Goal: Task Accomplishment & Management: Complete application form

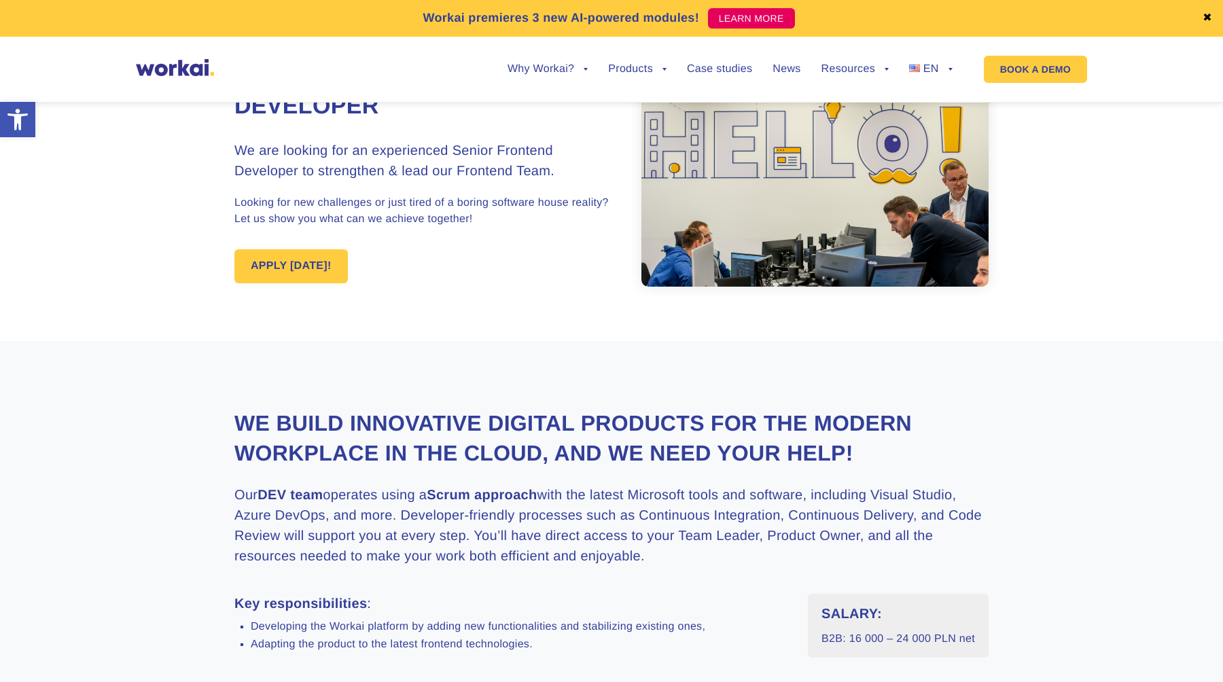
scroll to position [95, 0]
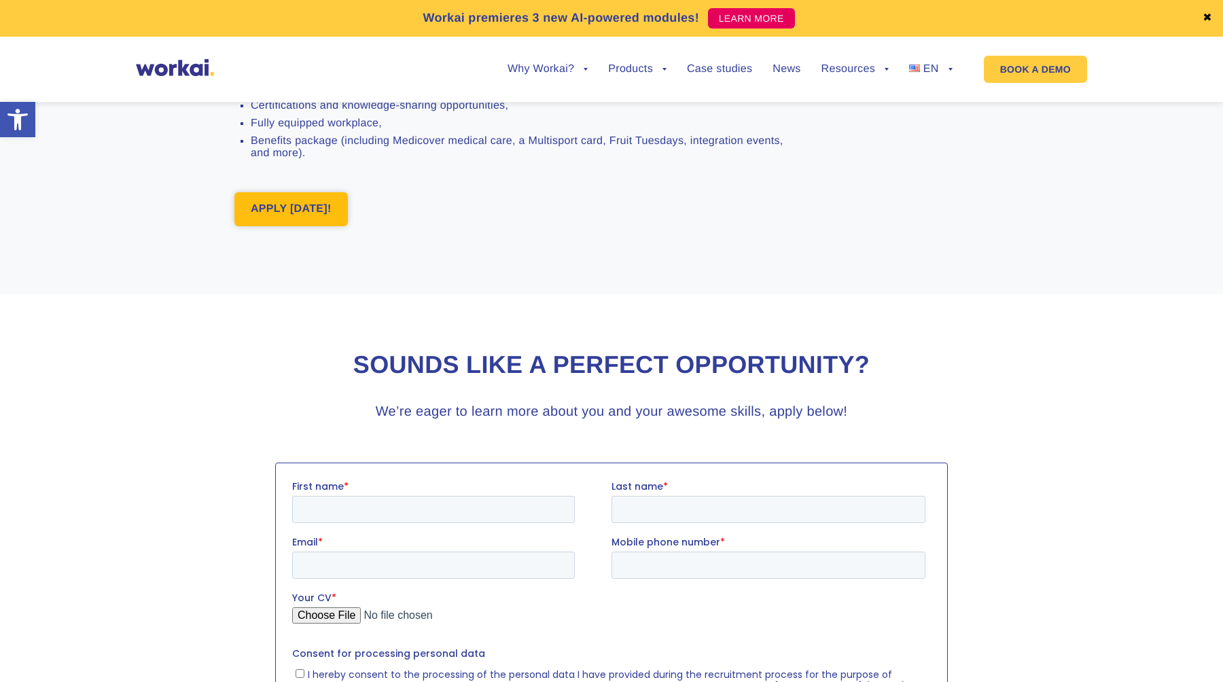
click at [304, 216] on link "APPLY [DATE]!" at bounding box center [290, 209] width 113 height 34
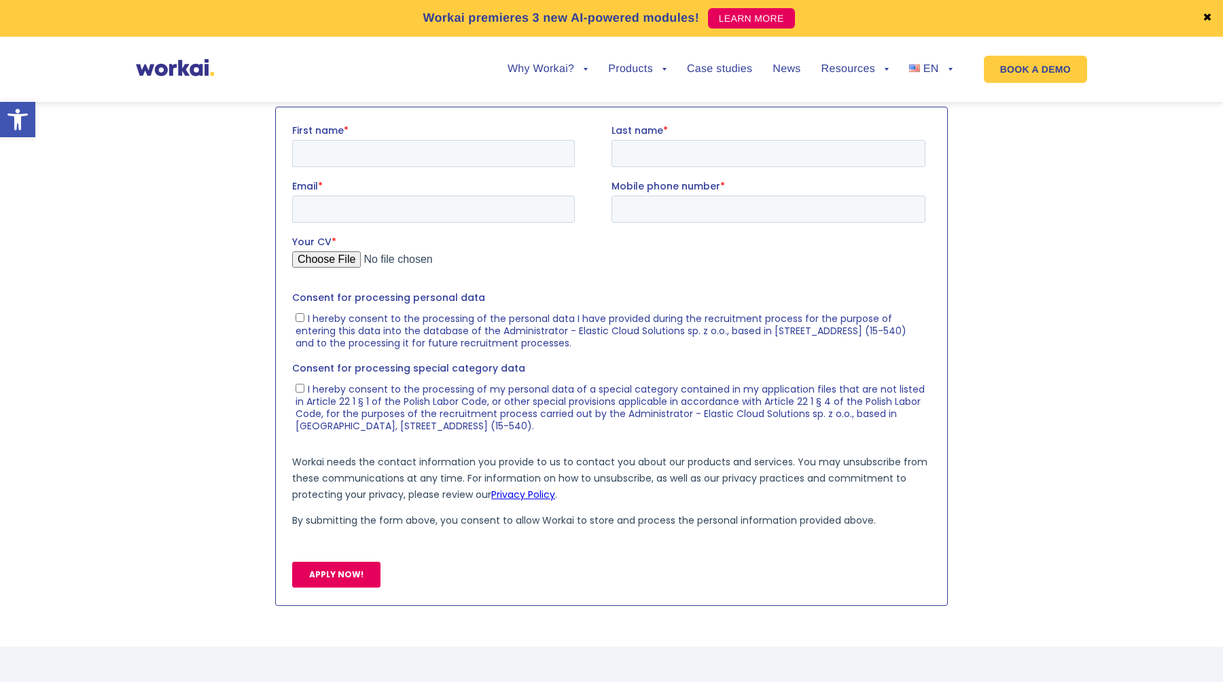
scroll to position [1464, 0]
click at [358, 154] on input "First name *" at bounding box center [433, 152] width 283 height 27
type input "Aleh"
click at [659, 142] on input "Last name *" at bounding box center [768, 152] width 314 height 27
type input "Siarheyeu"
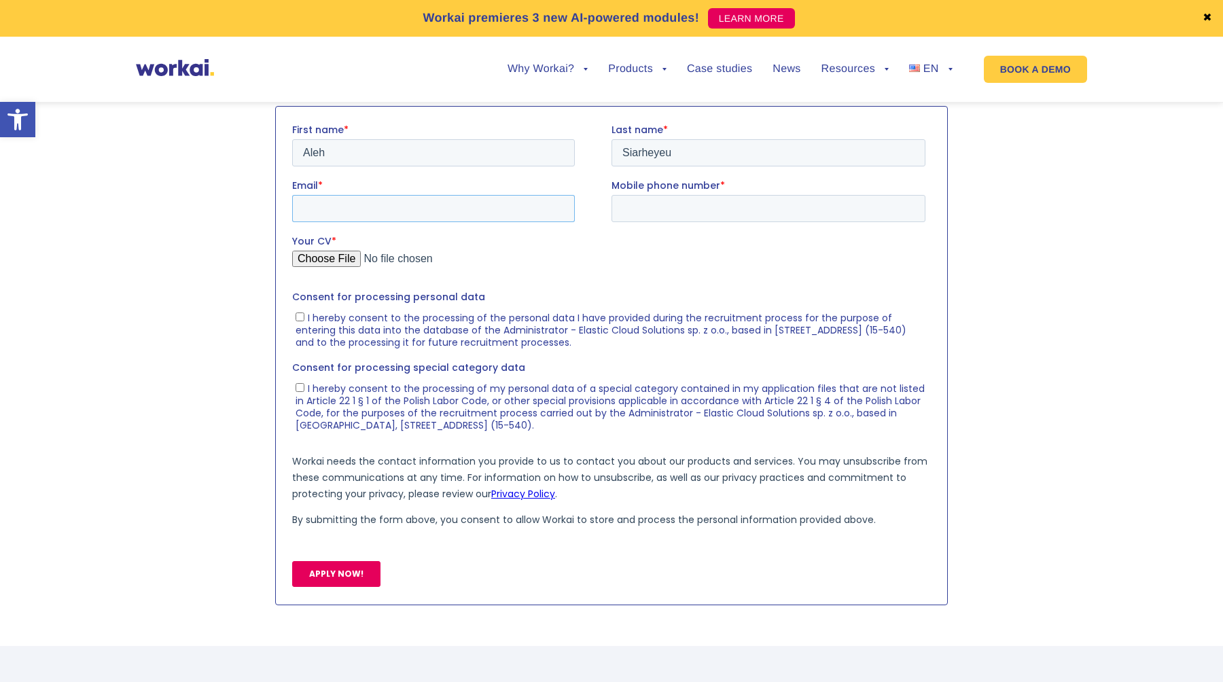
click at [450, 213] on input "Email *" at bounding box center [433, 207] width 283 height 27
type input "alehsiarheyeu@gmail.com"
click at [658, 209] on input "Mobile phone number *" at bounding box center [768, 207] width 314 height 27
type input "+48785406526"
click at [336, 258] on input "Your CV *" at bounding box center [608, 263] width 633 height 27
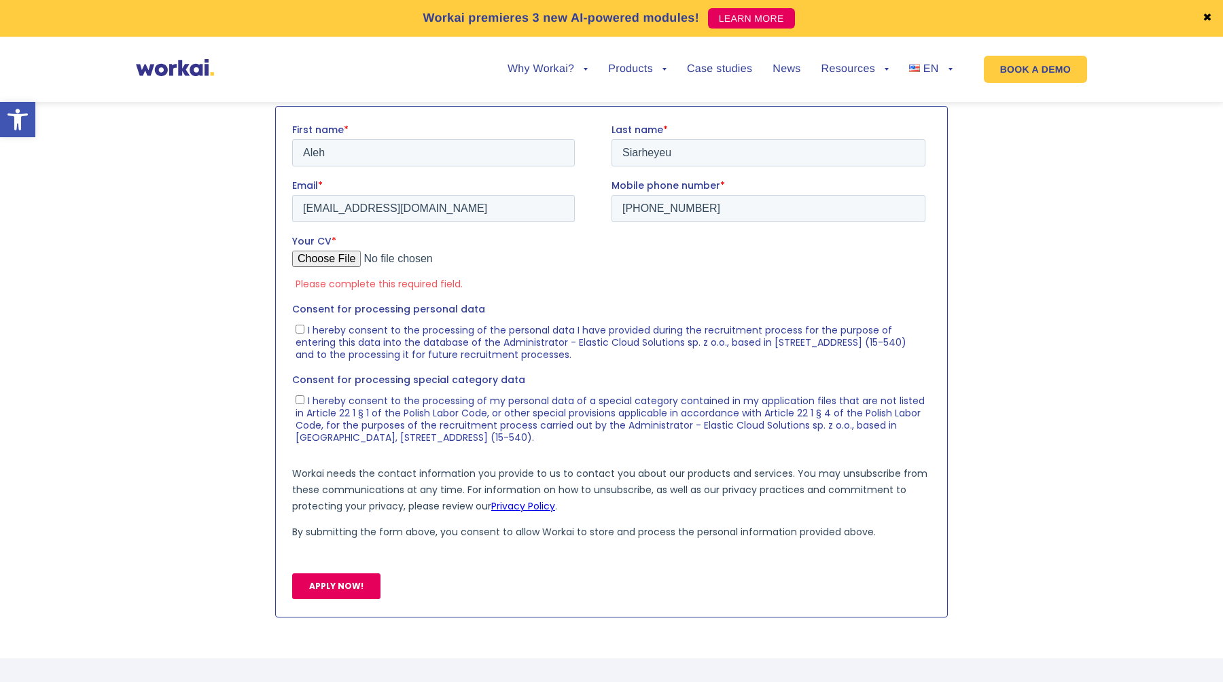
type input "C:\fakepath\CV_A.Siarheyeu.pdf"
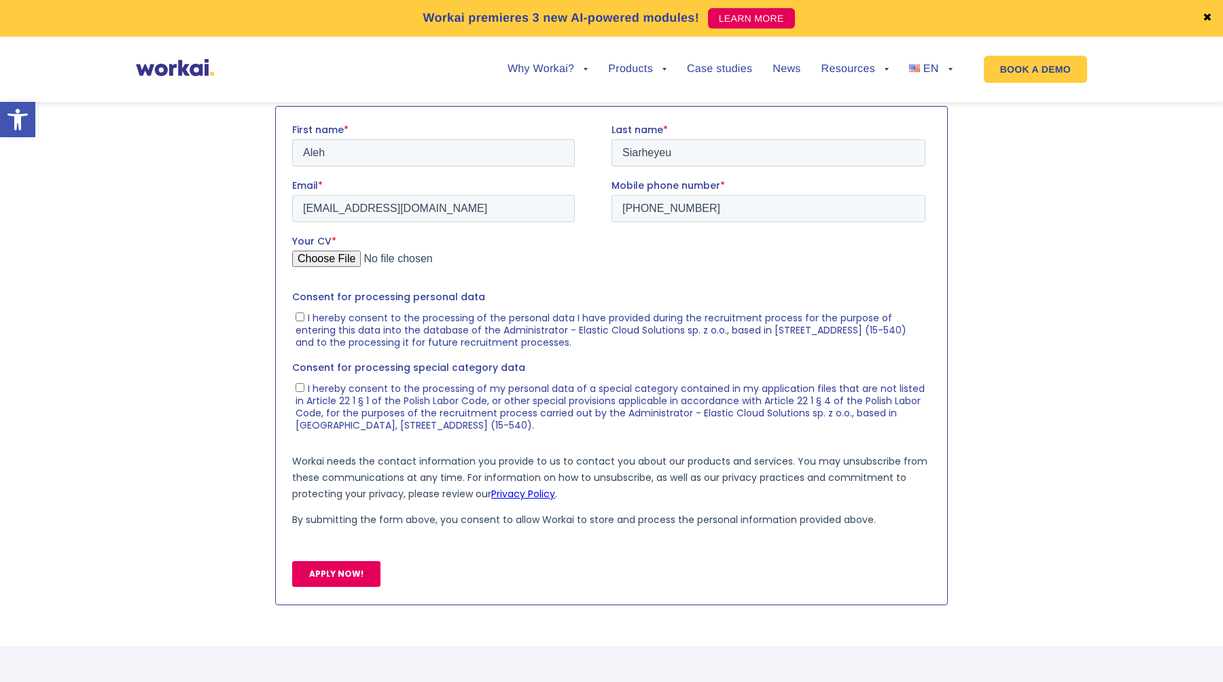
click at [285, 328] on div at bounding box center [611, 355] width 673 height 499
click at [302, 316] on input "I hereby consent to the processing of the personal data I have provided during …" at bounding box center [300, 316] width 9 height 9
click at [301, 317] on input "I hereby consent to the processing of the personal data I have provided during …" at bounding box center [300, 316] width 9 height 9
checkbox input "false"
click at [325, 563] on input "APPLY NOW!" at bounding box center [336, 574] width 88 height 26
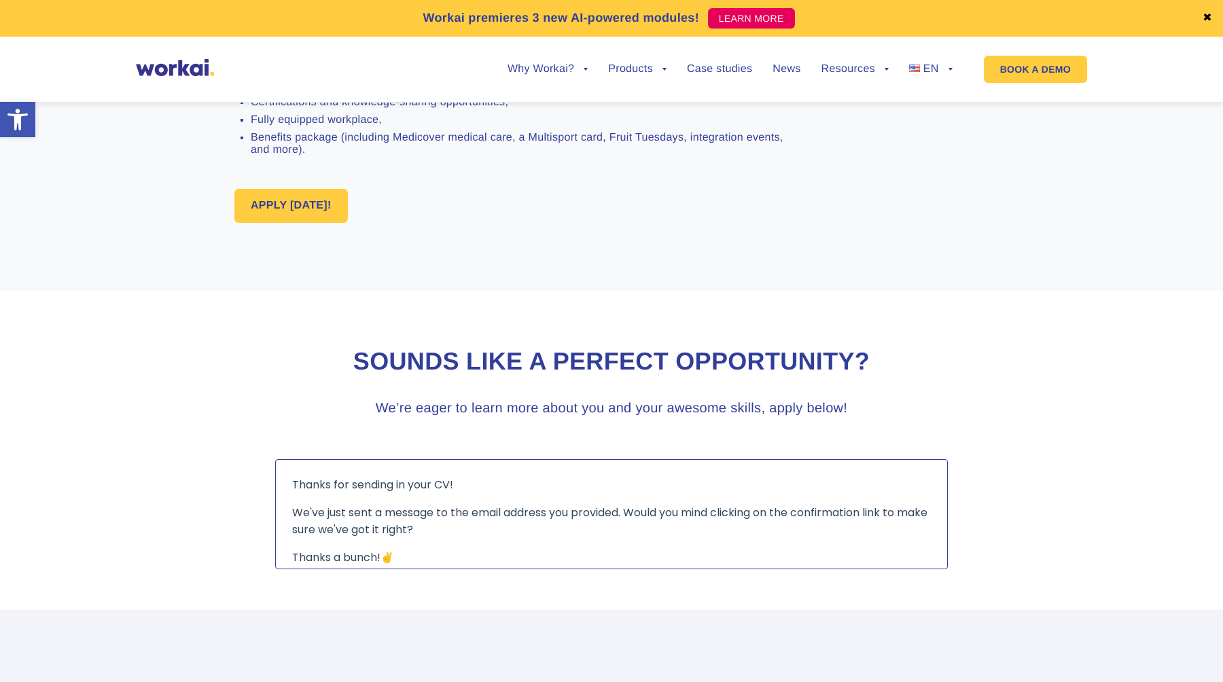
scroll to position [935, 0]
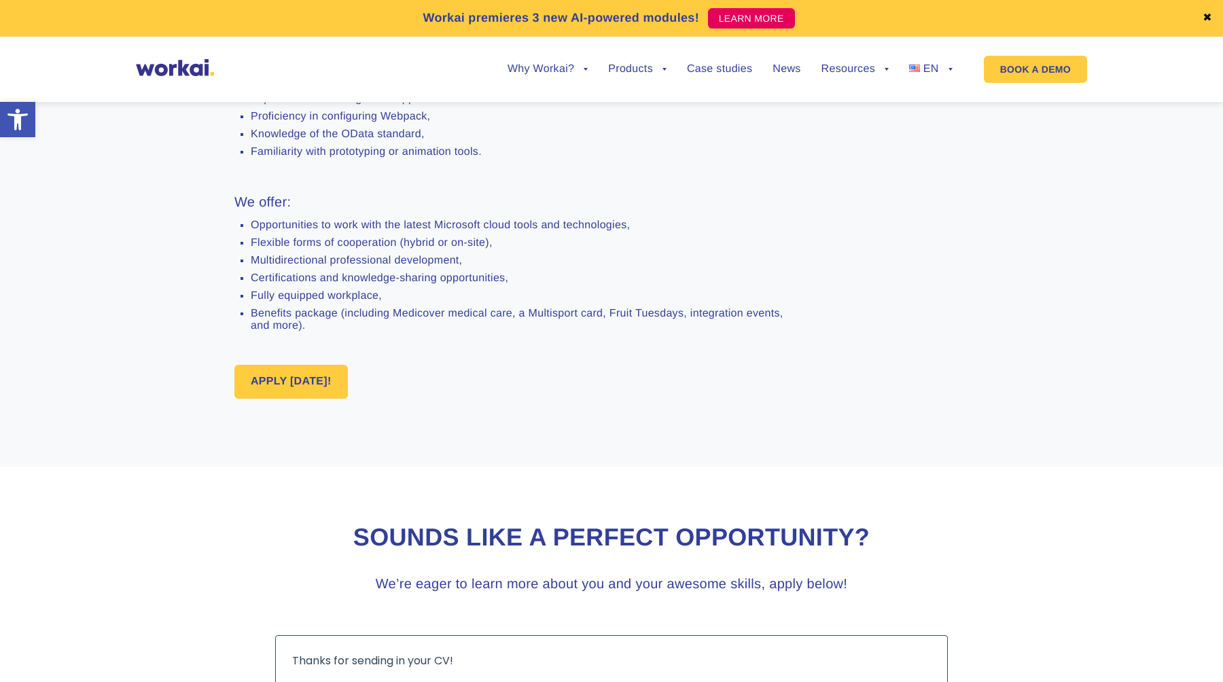
click at [163, 70] on img at bounding box center [175, 67] width 78 height 17
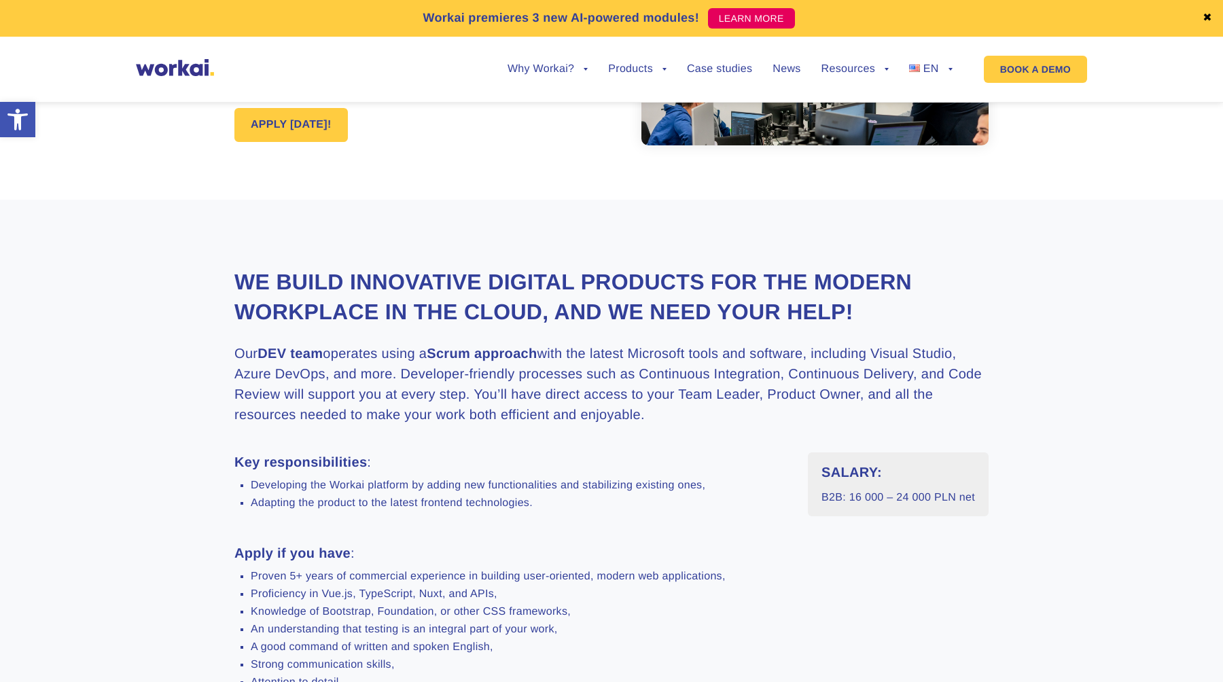
scroll to position [0, 0]
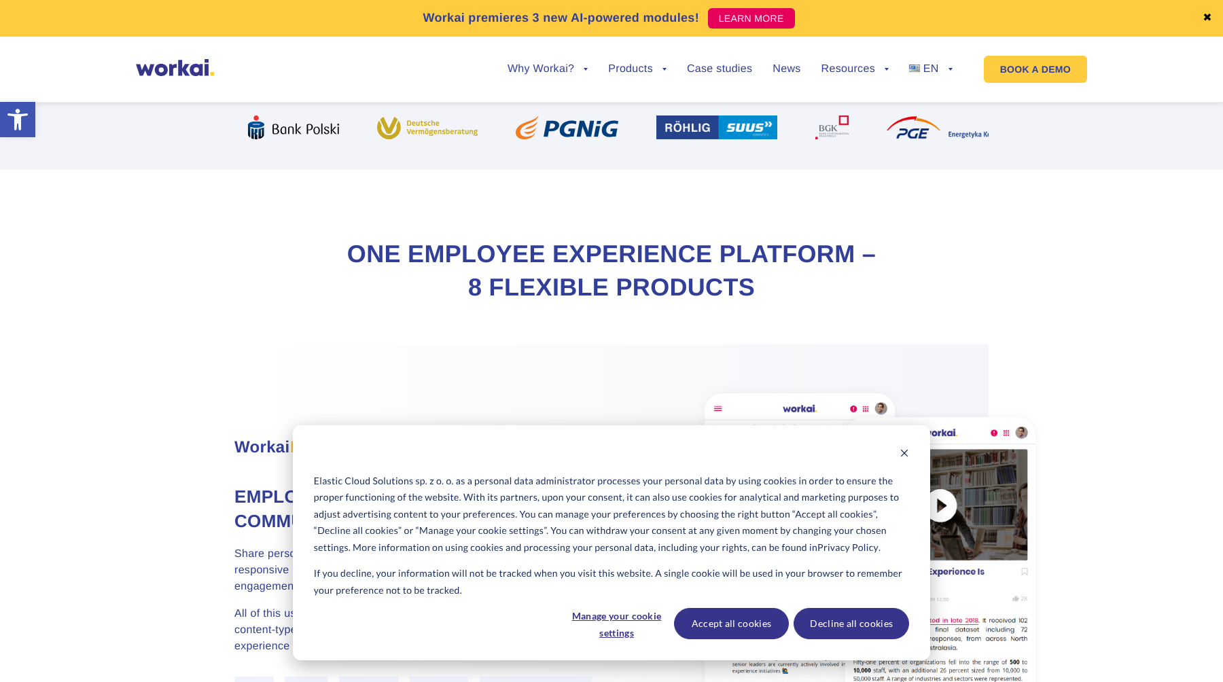
scroll to position [512, 0]
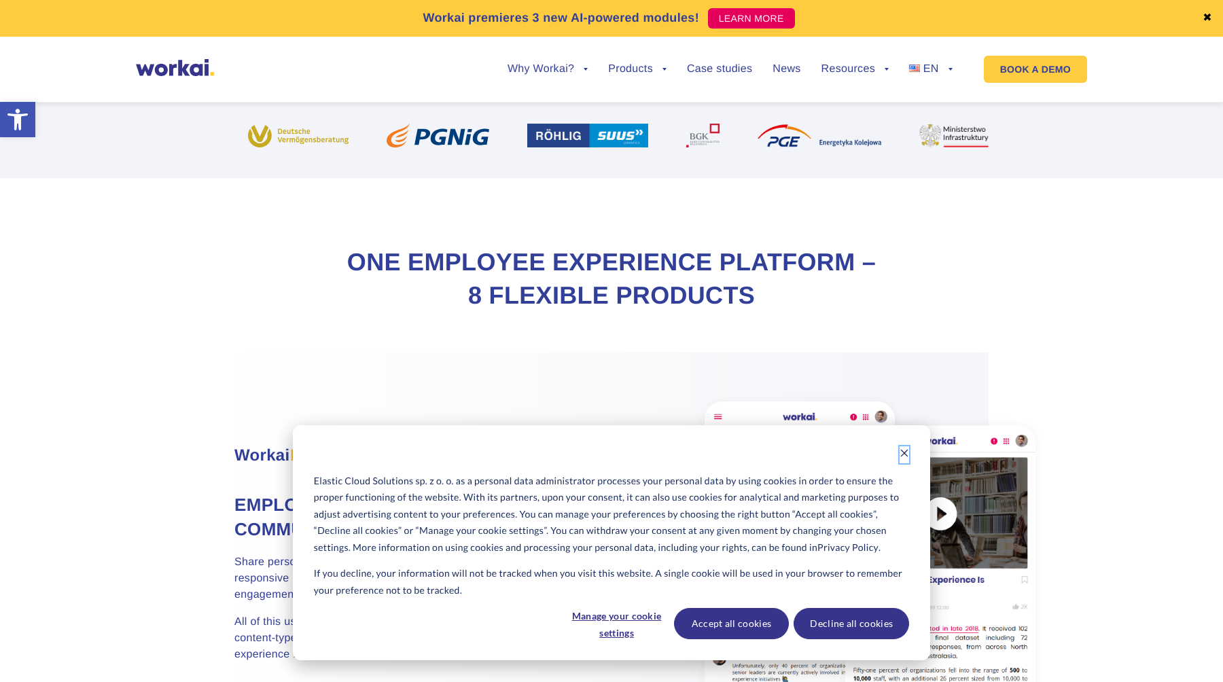
click at [904, 455] on icon "Dismiss cookie banner" at bounding box center [905, 453] width 10 height 10
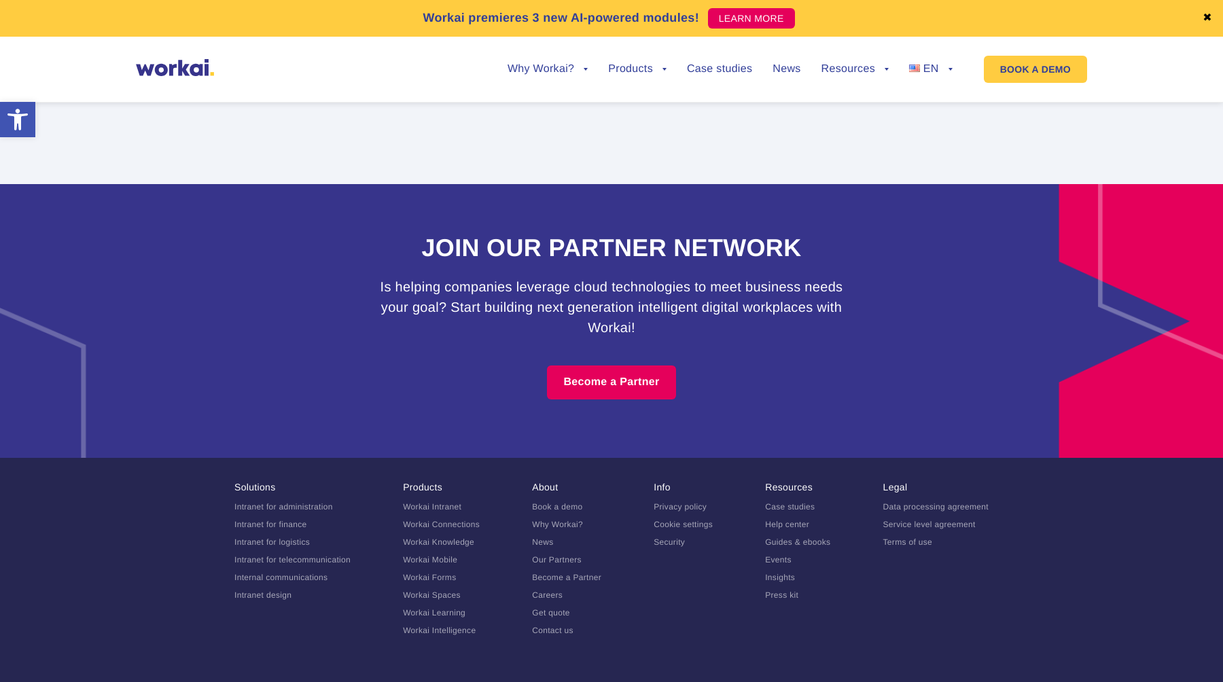
scroll to position [8344, 0]
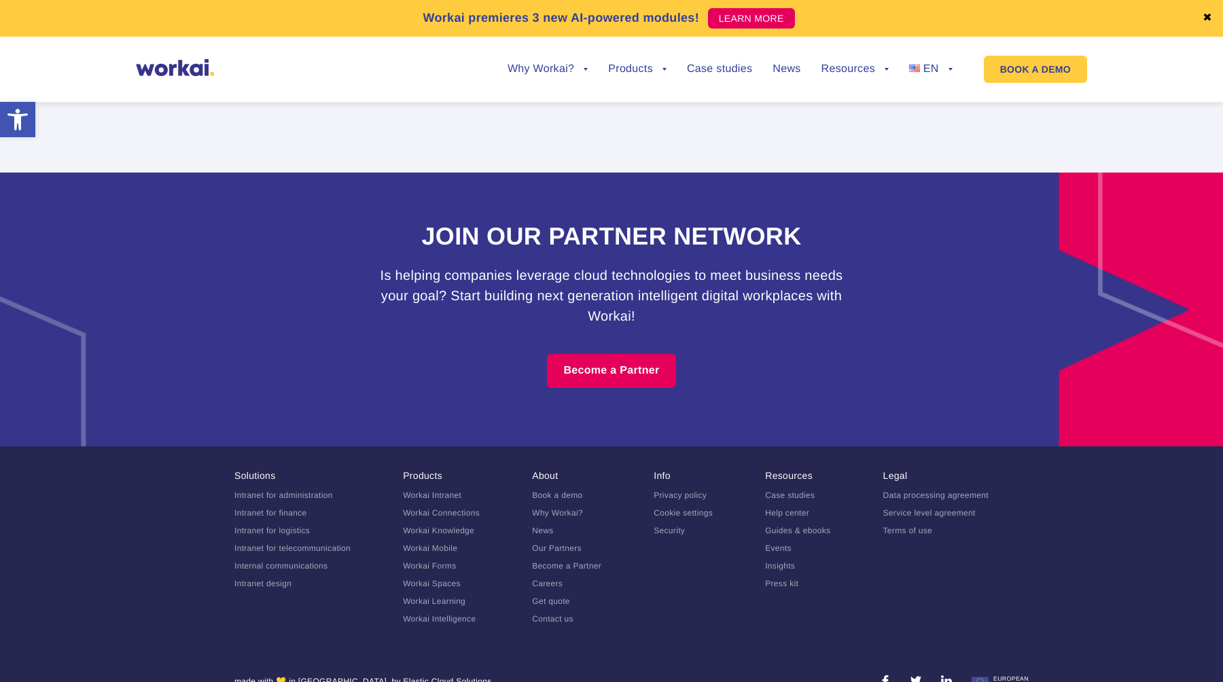
click at [566, 614] on link "Contact us" at bounding box center [552, 619] width 41 height 10
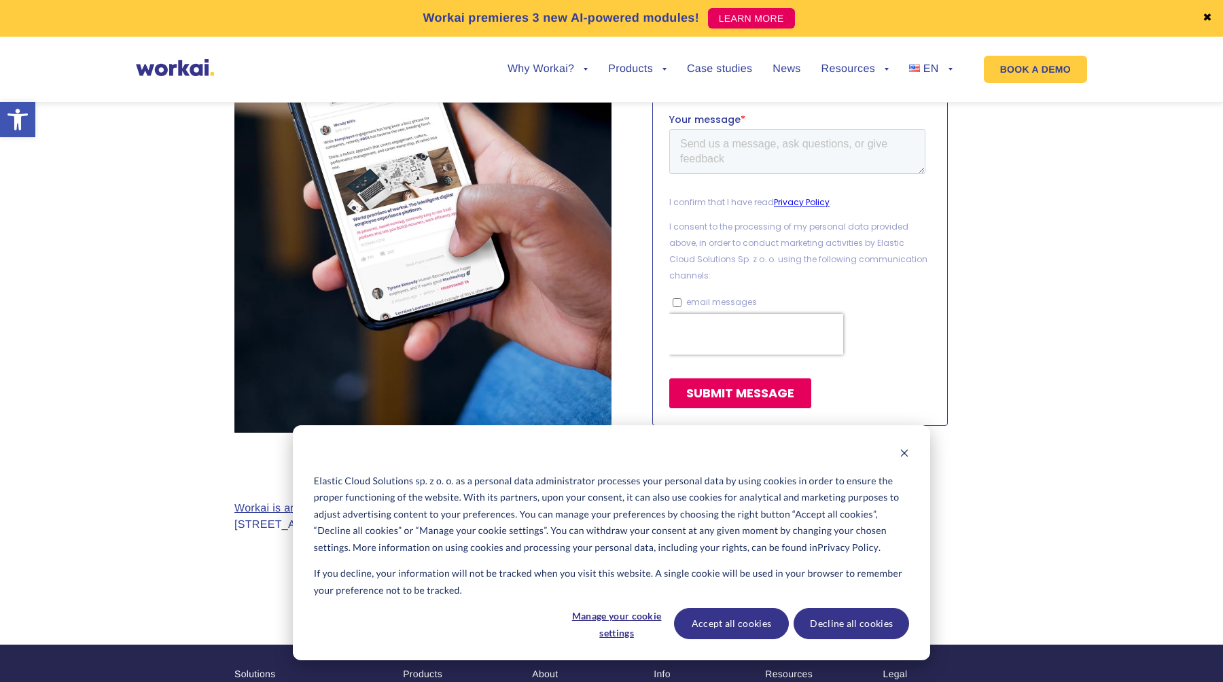
scroll to position [1070, 0]
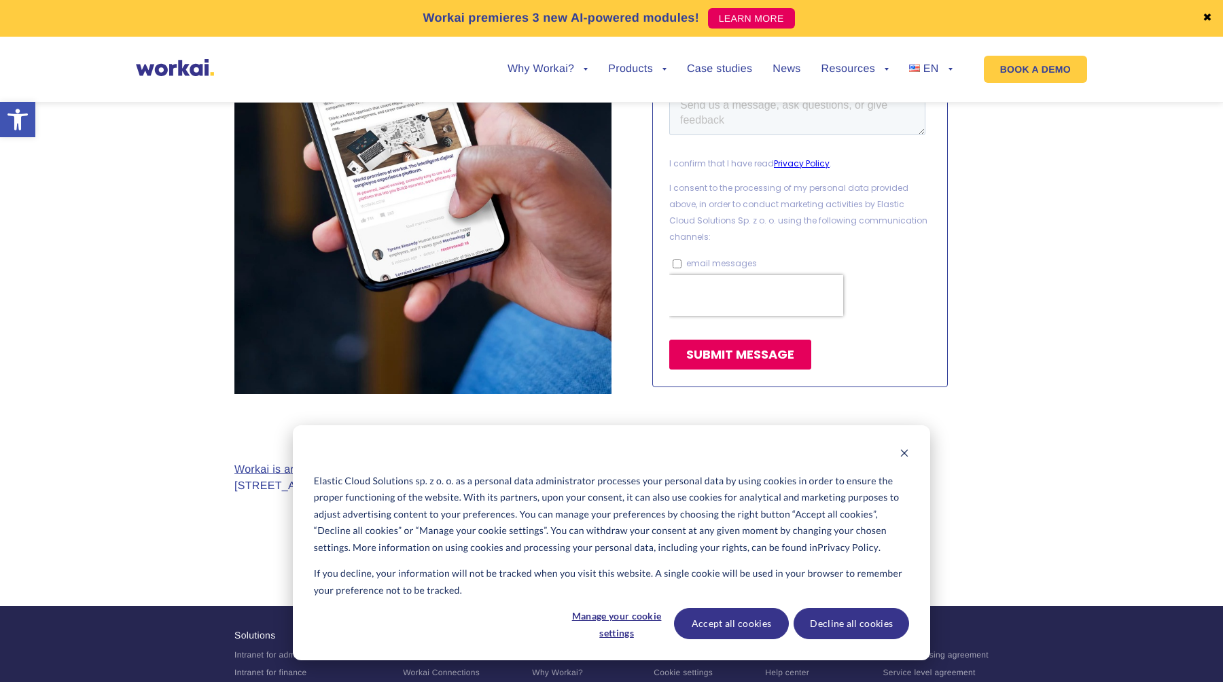
click at [901, 445] on div "Elastic Cloud Solutions sp. z o. o. as a personal data administrator processes …" at bounding box center [611, 542] width 637 height 235
click at [903, 451] on icon "Dismiss cookie banner" at bounding box center [905, 453] width 10 height 10
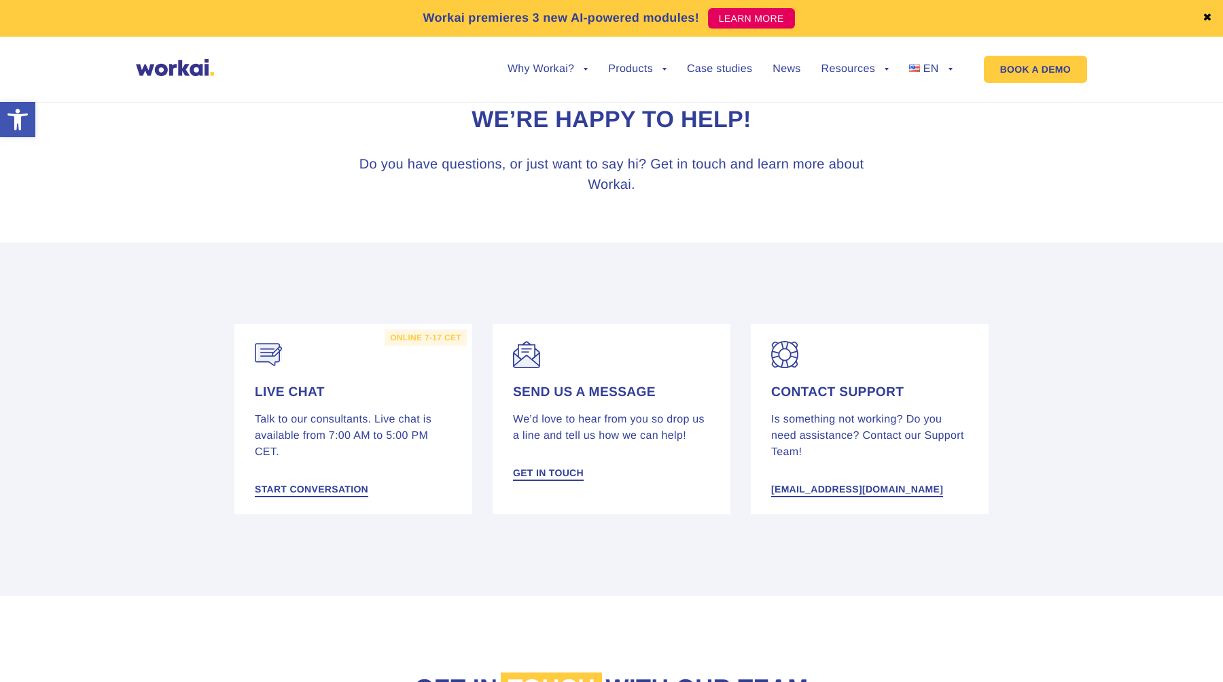
scroll to position [0, 0]
